Goal: Find specific page/section: Find specific page/section

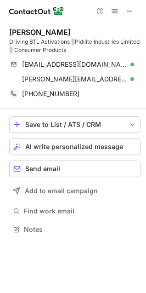
scroll to position [223, 146]
click at [131, 12] on span at bounding box center [129, 10] width 7 height 7
